Goal: Check status

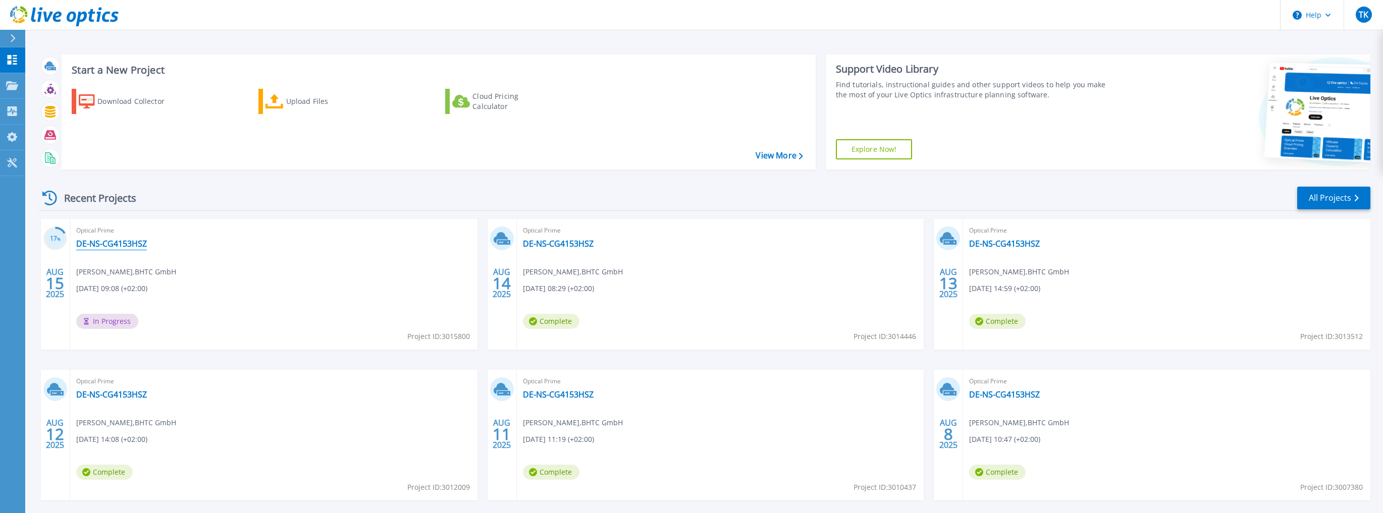
click at [103, 246] on link "DE-NS-CG4153HSZ" at bounding box center [111, 244] width 71 height 10
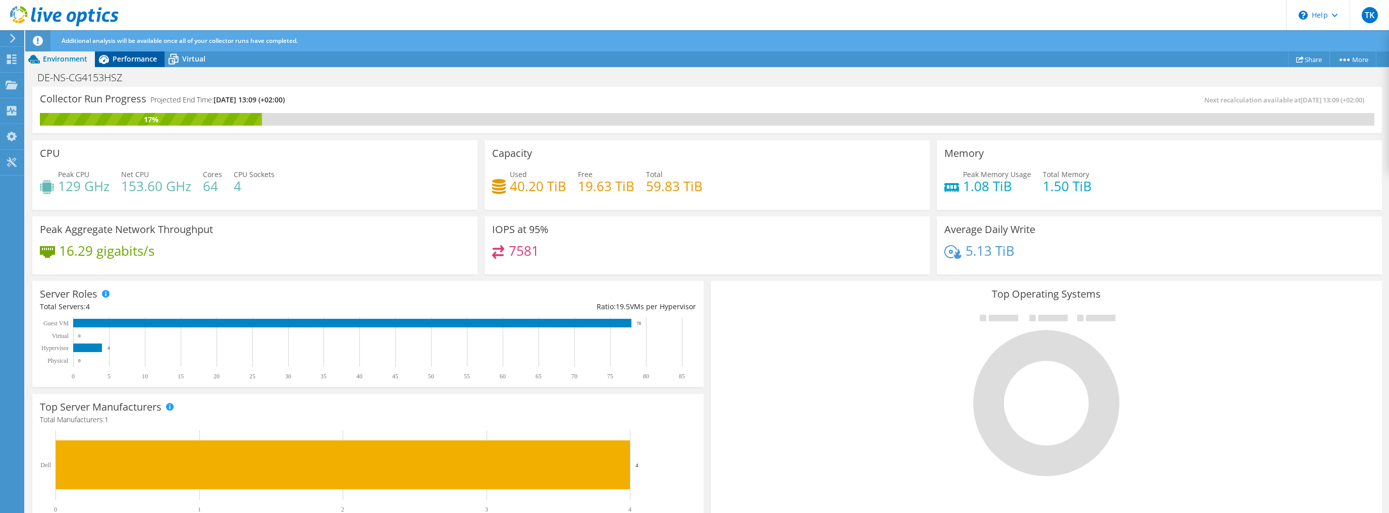
click at [119, 60] on span "Performance" at bounding box center [135, 59] width 44 height 10
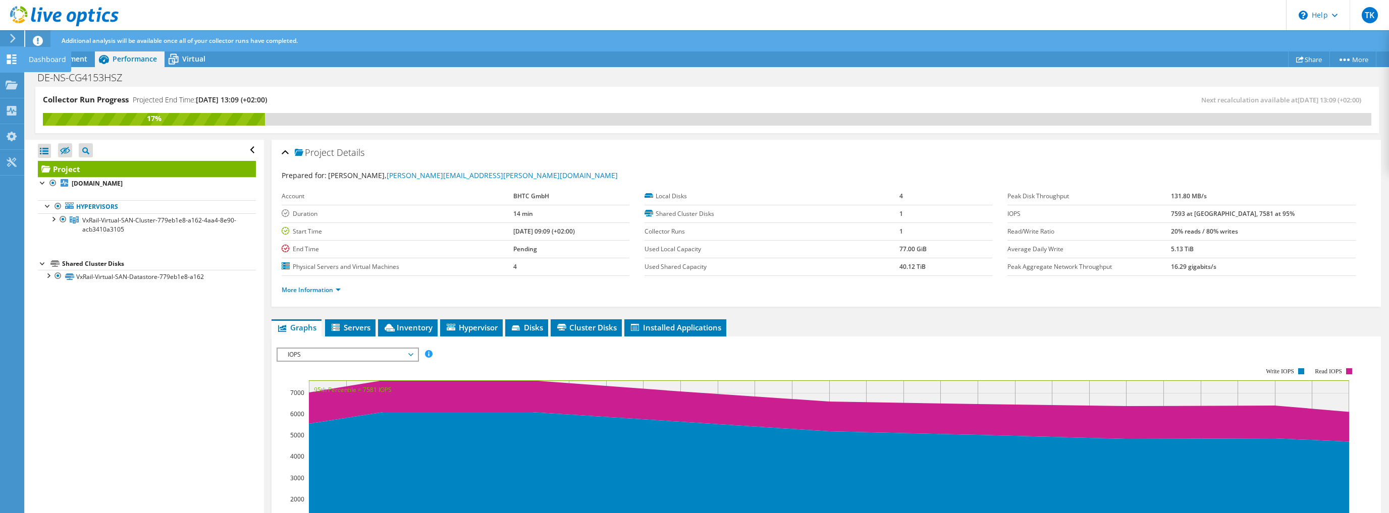
click at [9, 66] on div at bounding box center [12, 60] width 12 height 11
